Goal: Information Seeking & Learning: Learn about a topic

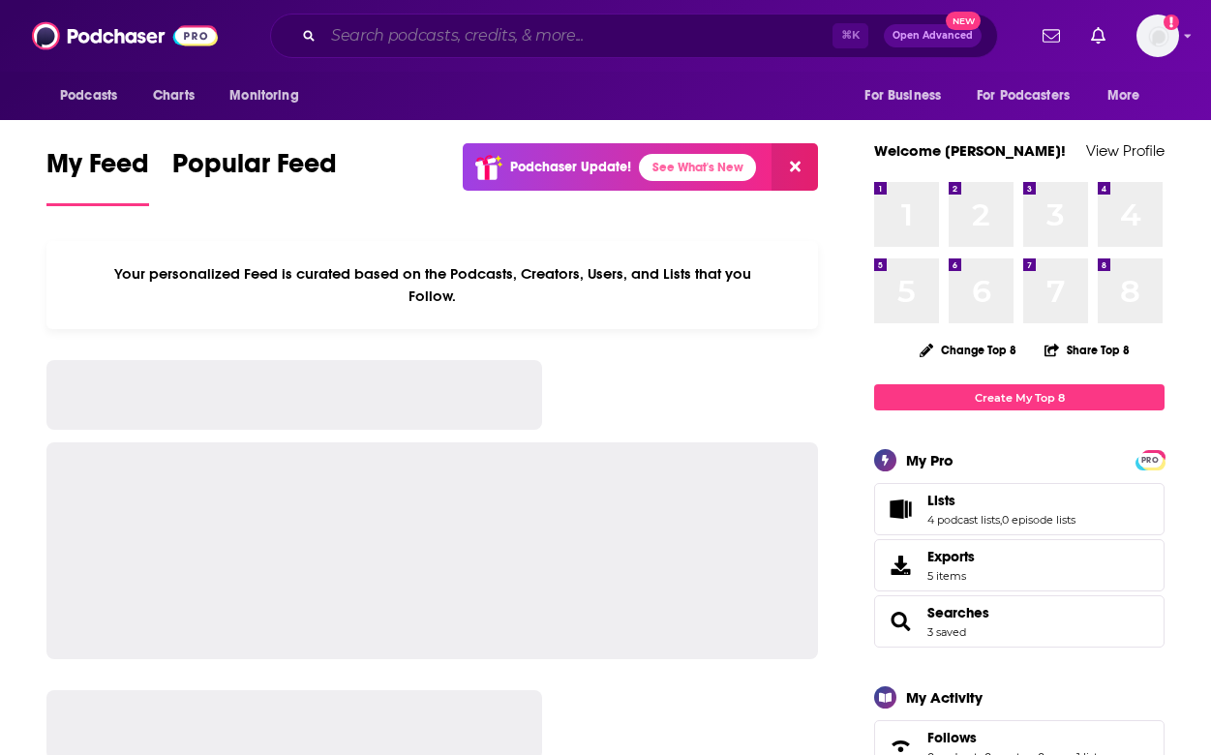
click at [556, 46] on input "Search podcasts, credits, & more..." at bounding box center [577, 35] width 509 height 31
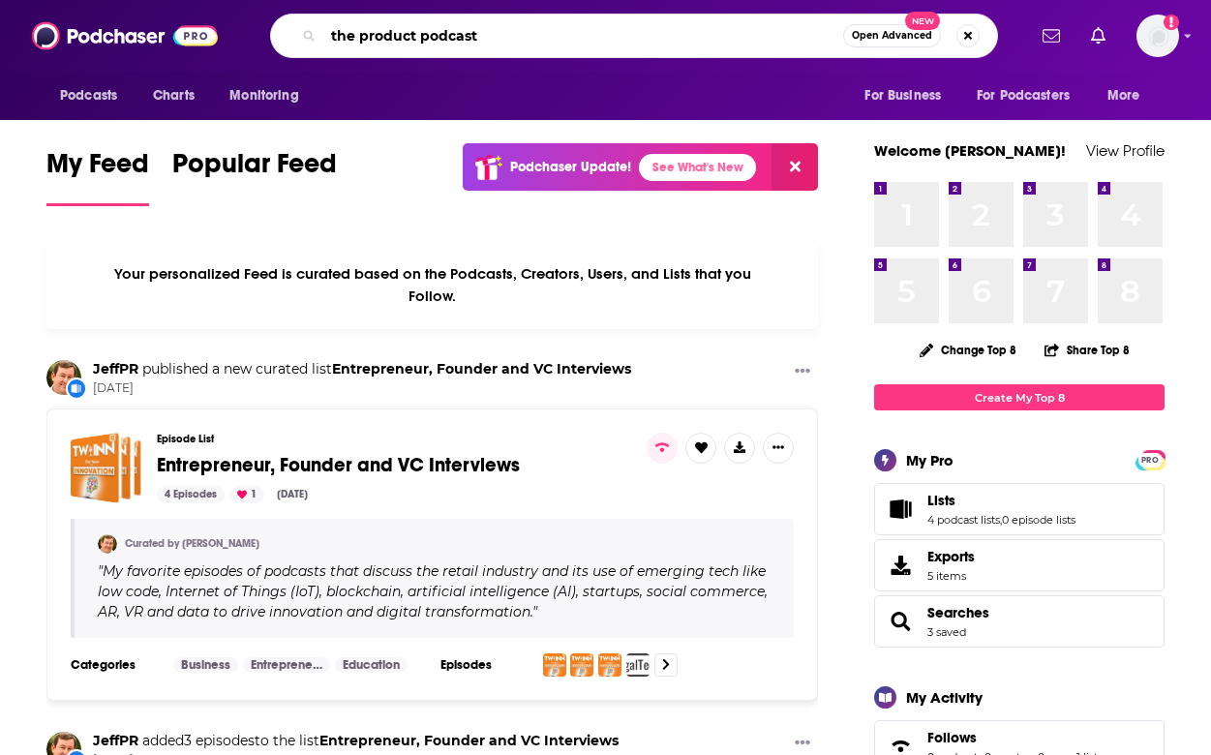
type input "the product podcast"
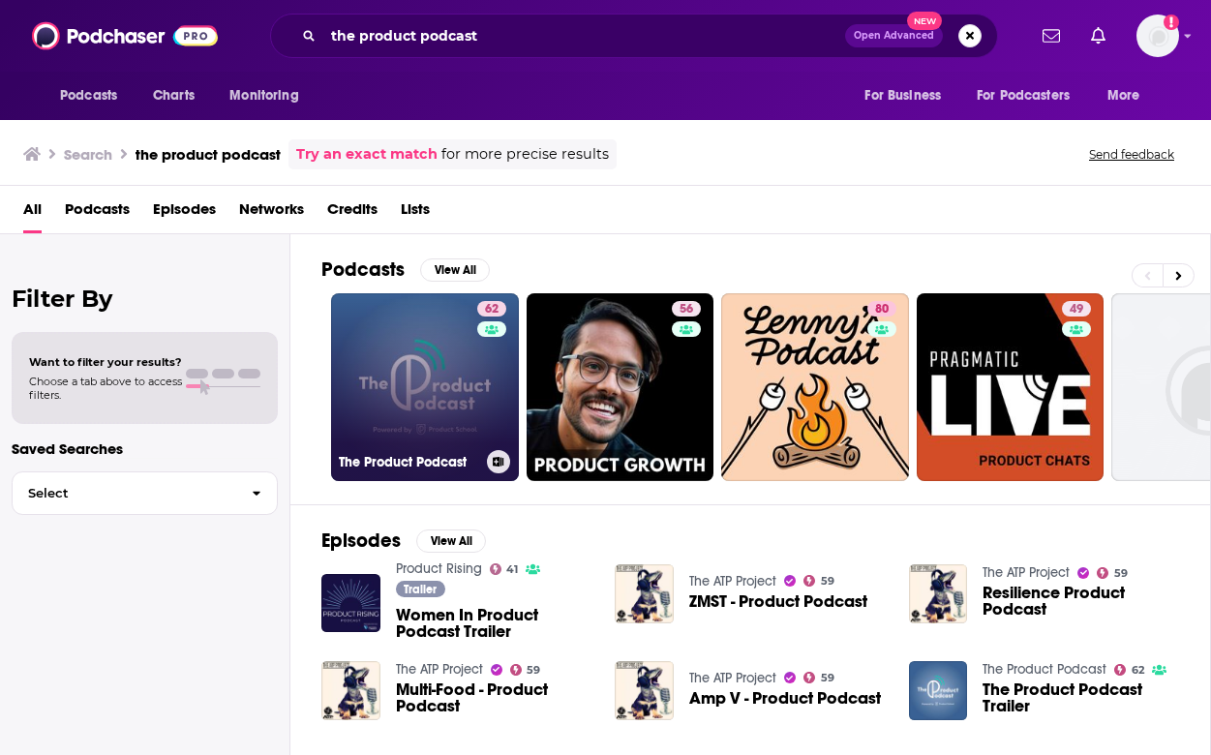
click at [437, 385] on link "62 The Product Podcast" at bounding box center [425, 387] width 188 height 188
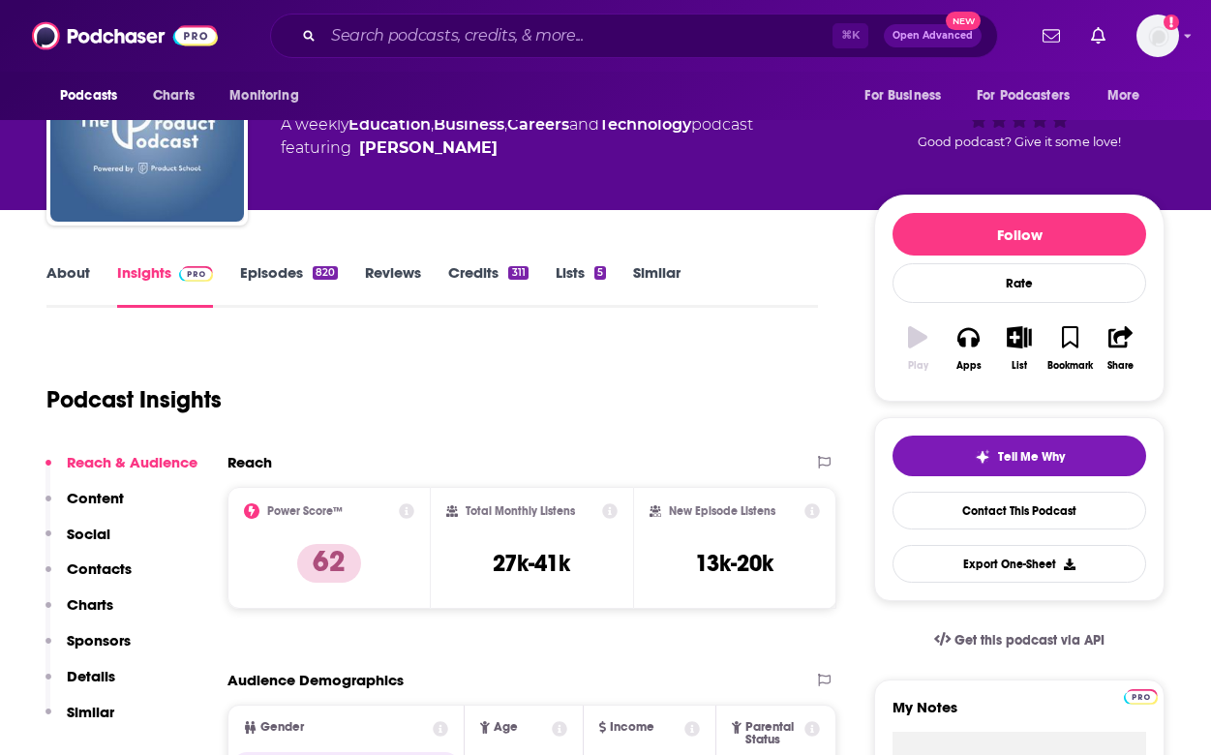
scroll to position [157, 0]
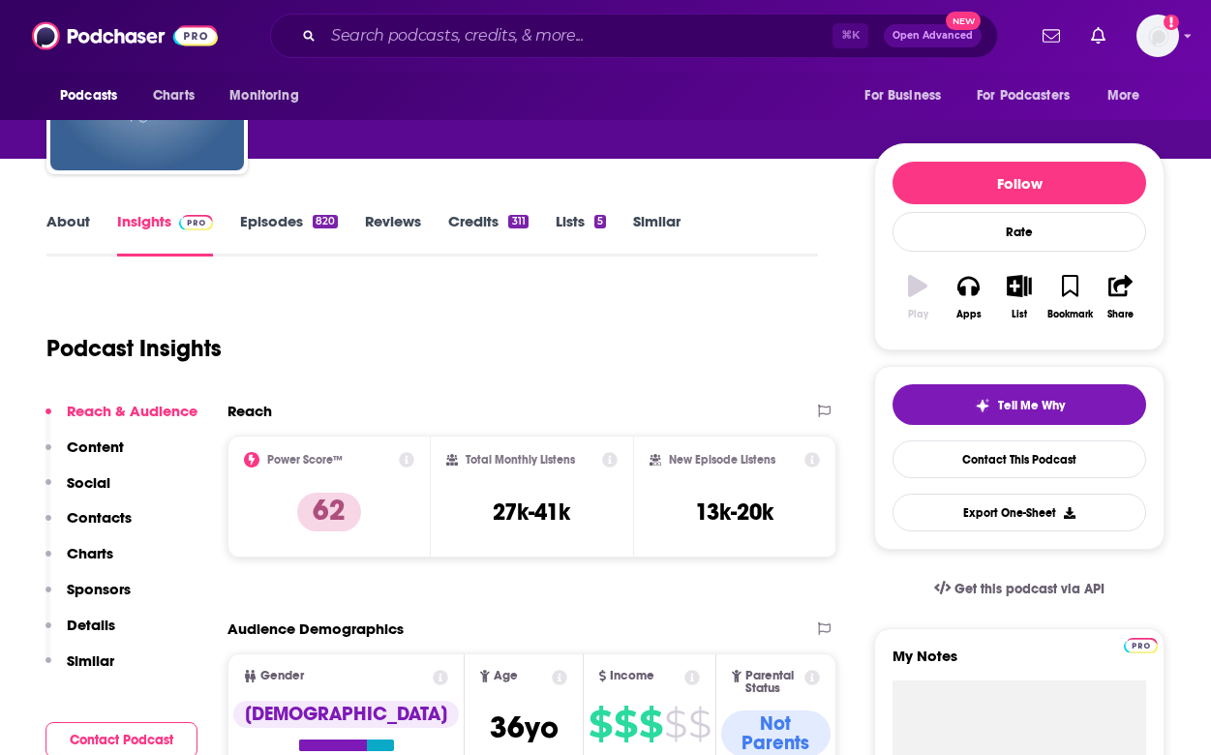
click at [524, 491] on div "Total Monthly Listens 27k-41k" at bounding box center [532, 496] width 172 height 89
copy div "27k-41k"
click at [811, 460] on icon at bounding box center [812, 459] width 15 height 15
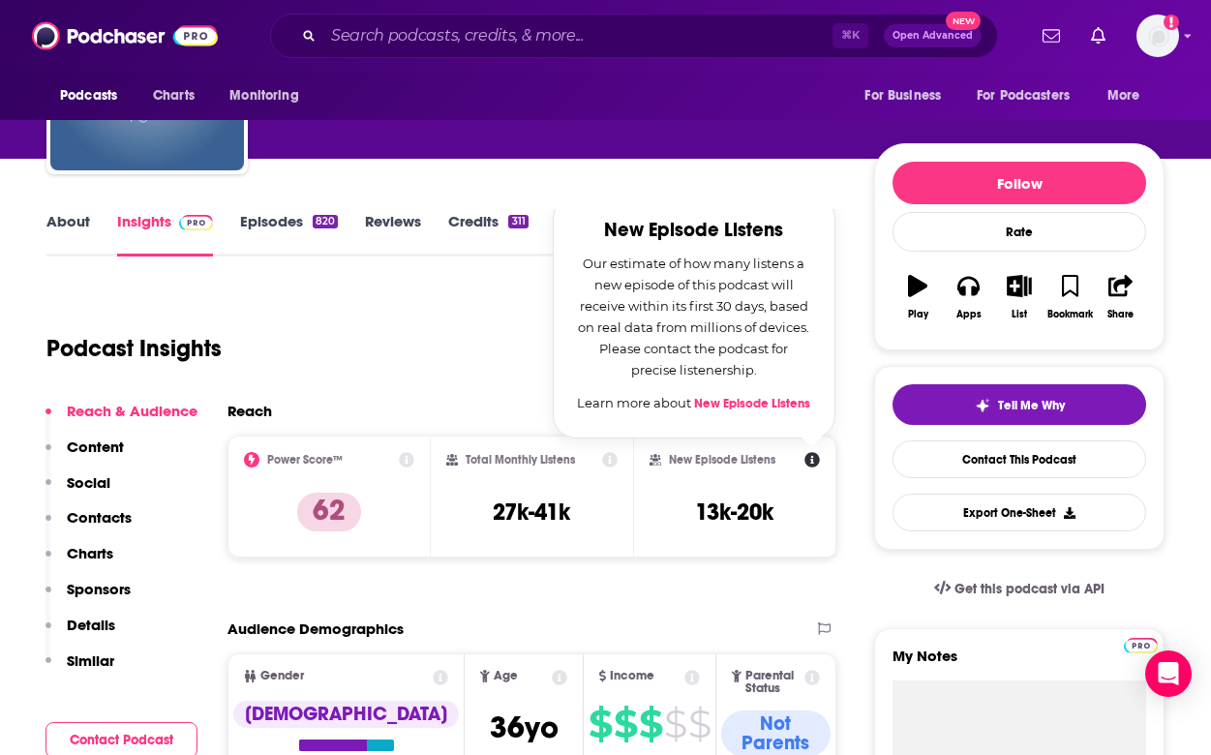
click at [609, 454] on icon at bounding box center [609, 459] width 15 height 15
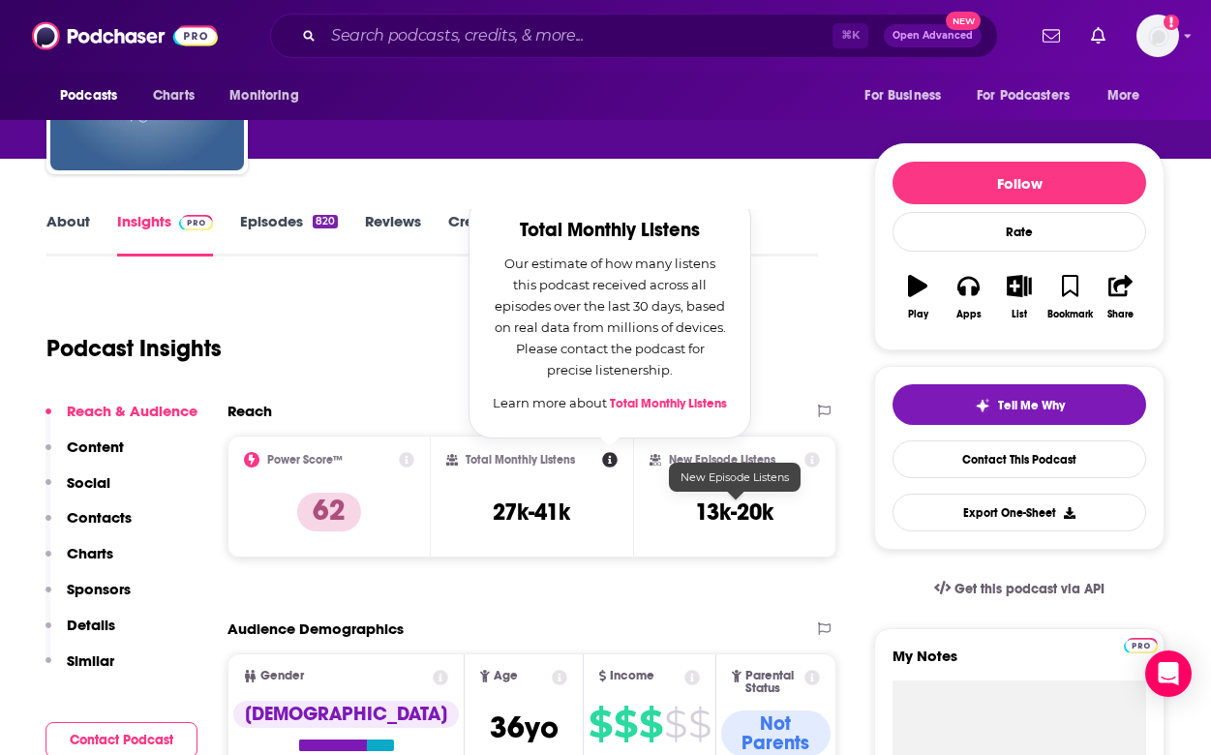
click at [717, 519] on h3 "13k-20k" at bounding box center [734, 512] width 78 height 29
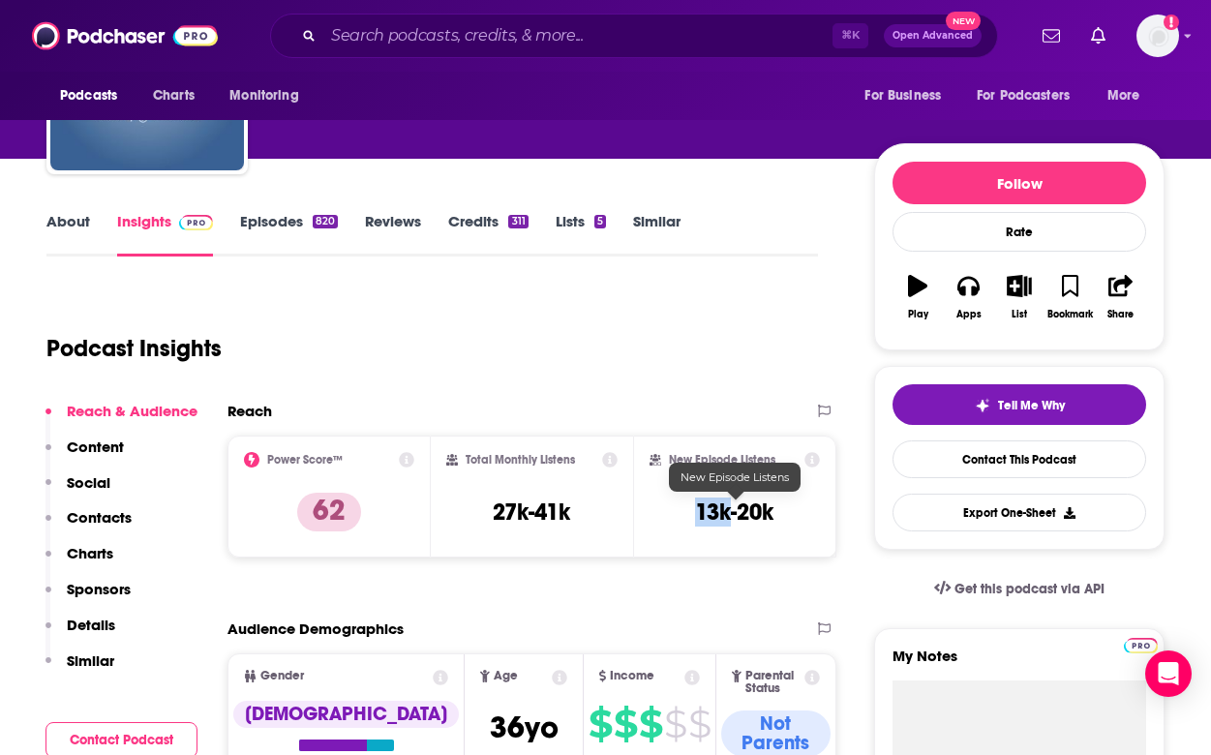
click at [717, 519] on h3 "13k-20k" at bounding box center [734, 512] width 78 height 29
copy div "13k-20k Export One-Sheet"
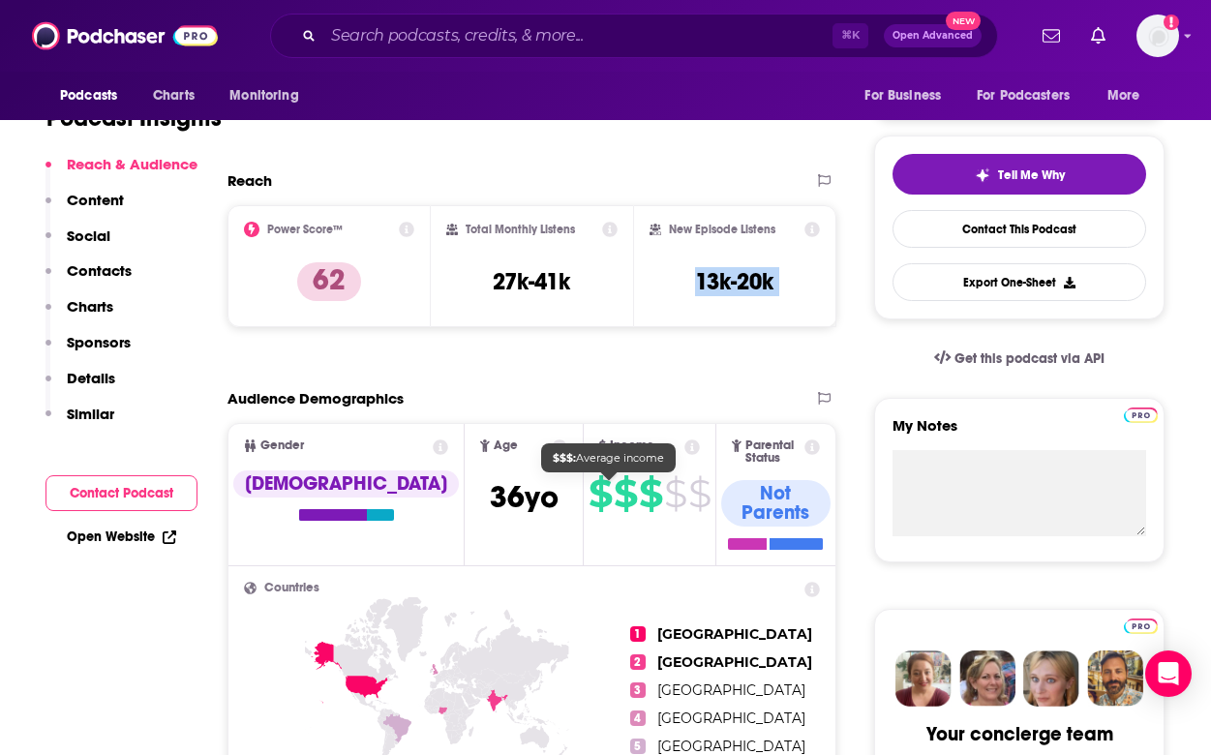
scroll to position [156, 0]
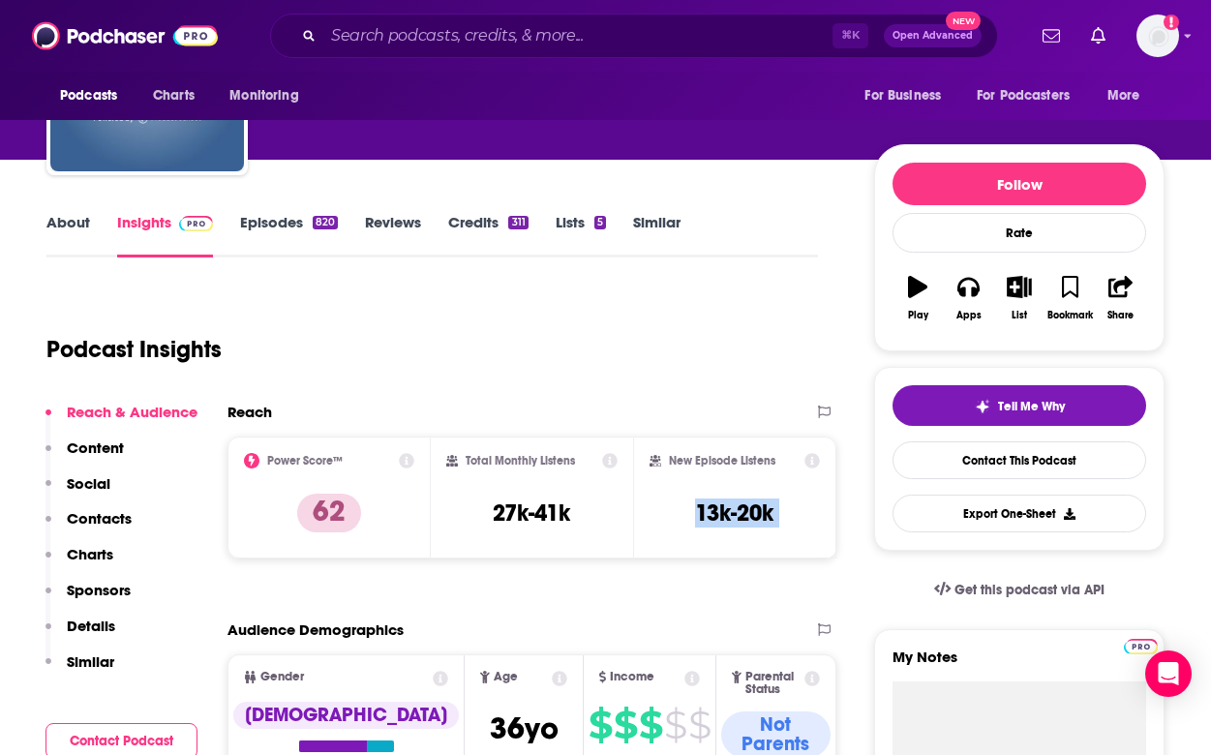
click at [249, 222] on link "Episodes 820" at bounding box center [289, 235] width 98 height 45
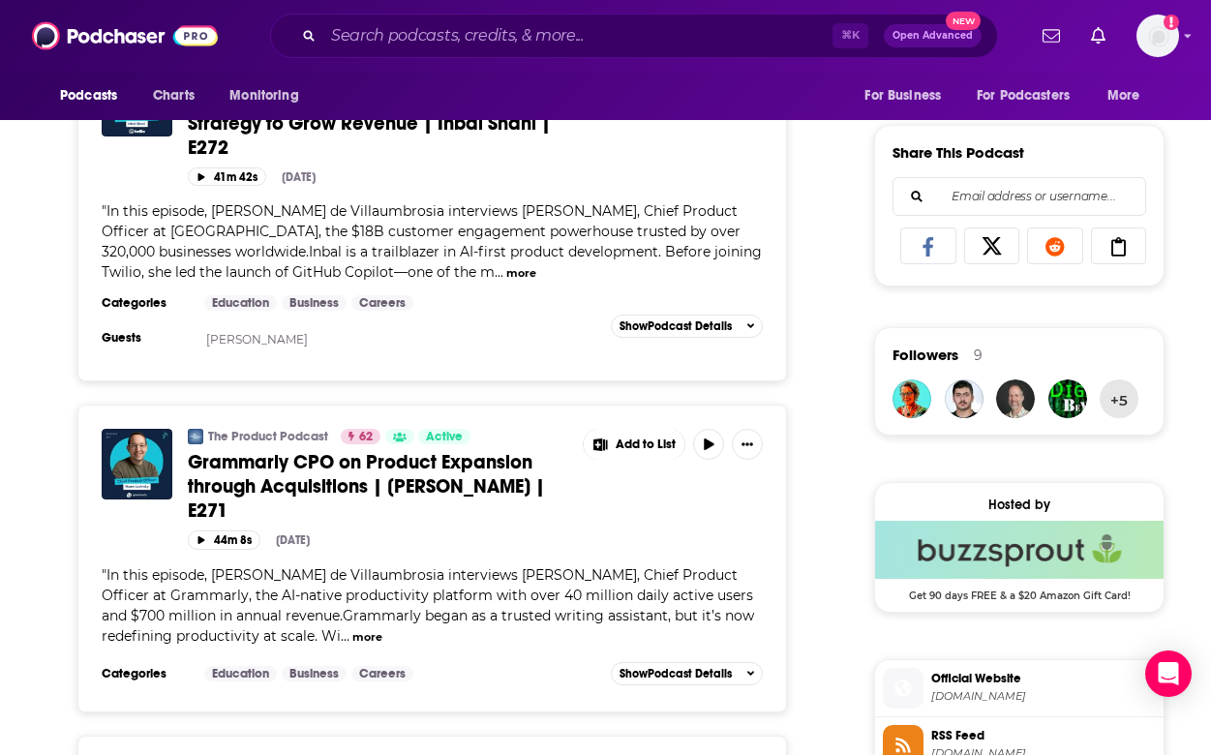
scroll to position [1432, 0]
